Goal: Task Accomplishment & Management: Manage account settings

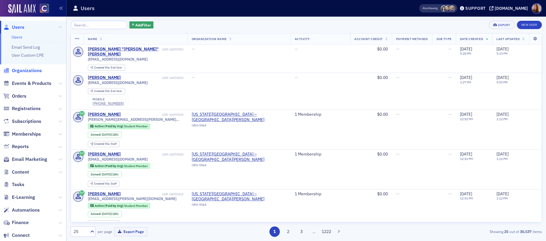
click at [34, 68] on span "Organizations" at bounding box center [27, 70] width 30 height 7
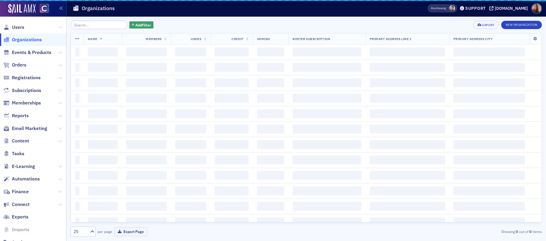
click at [87, 27] on input "search" at bounding box center [99, 25] width 57 height 8
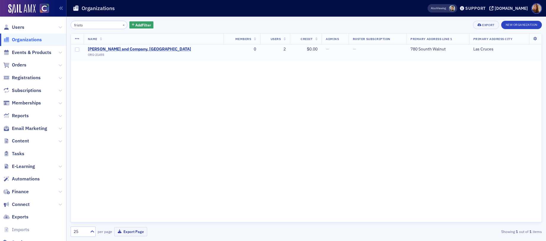
type input "fristo"
click at [127, 50] on span "[PERSON_NAME] and Company, [GEOGRAPHIC_DATA]" at bounding box center [139, 49] width 103 height 5
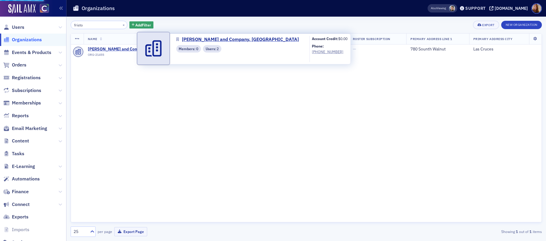
select select "US"
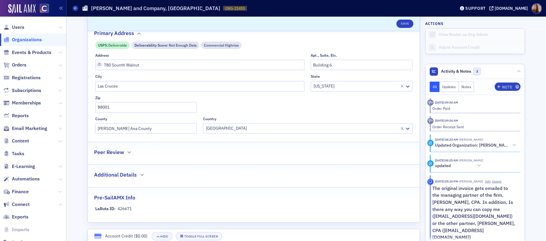
scroll to position [60, 0]
